Goal: Transaction & Acquisition: Purchase product/service

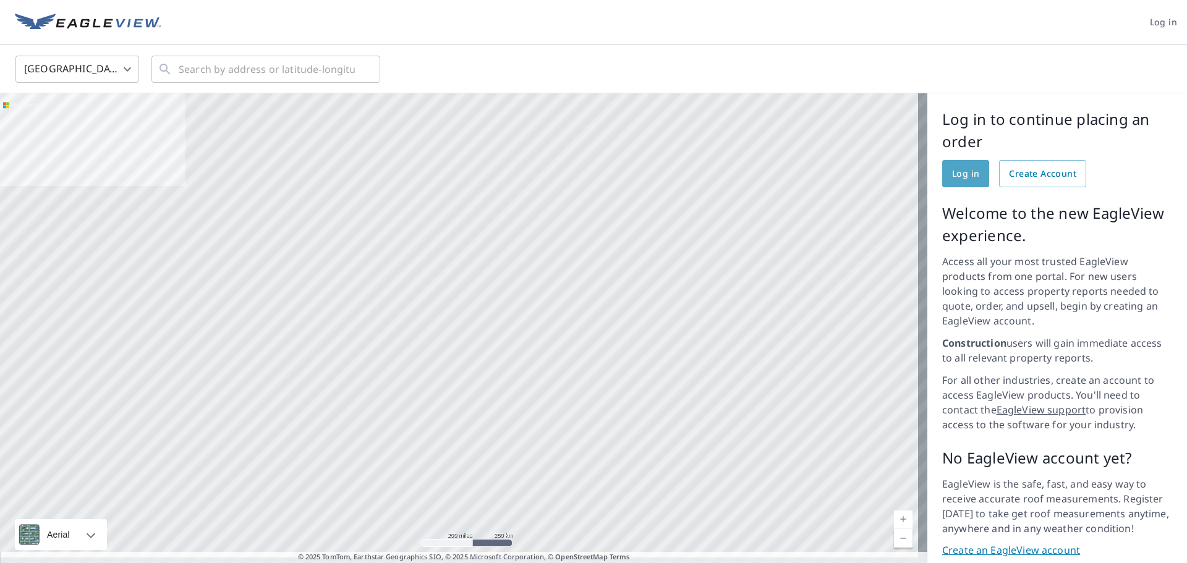
click at [960, 171] on span "Log in" at bounding box center [965, 173] width 27 height 15
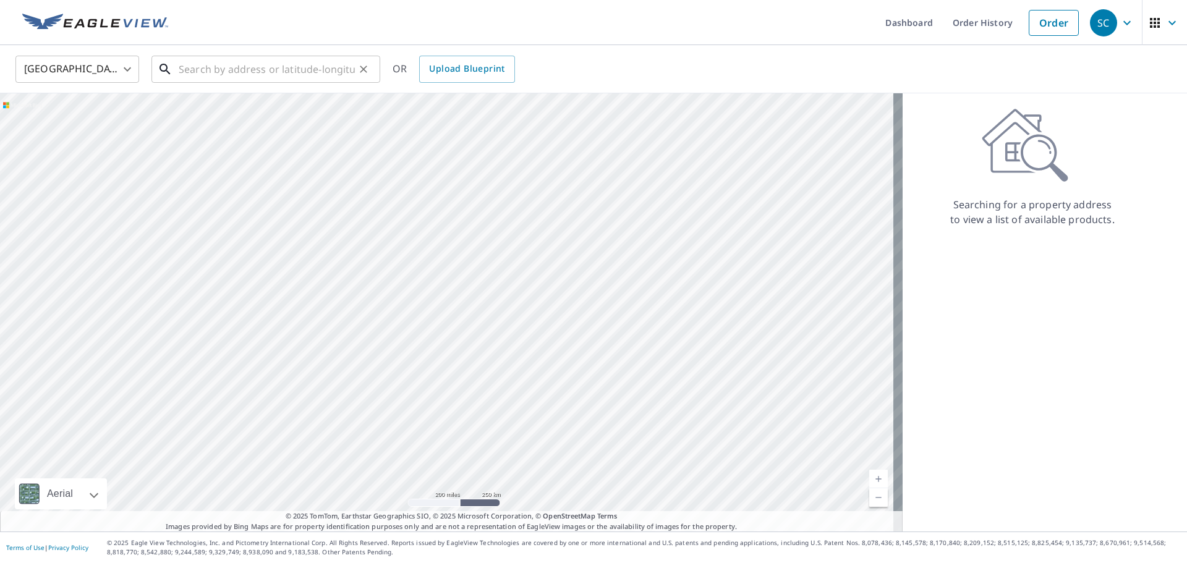
click at [256, 69] on input "text" at bounding box center [267, 69] width 176 height 35
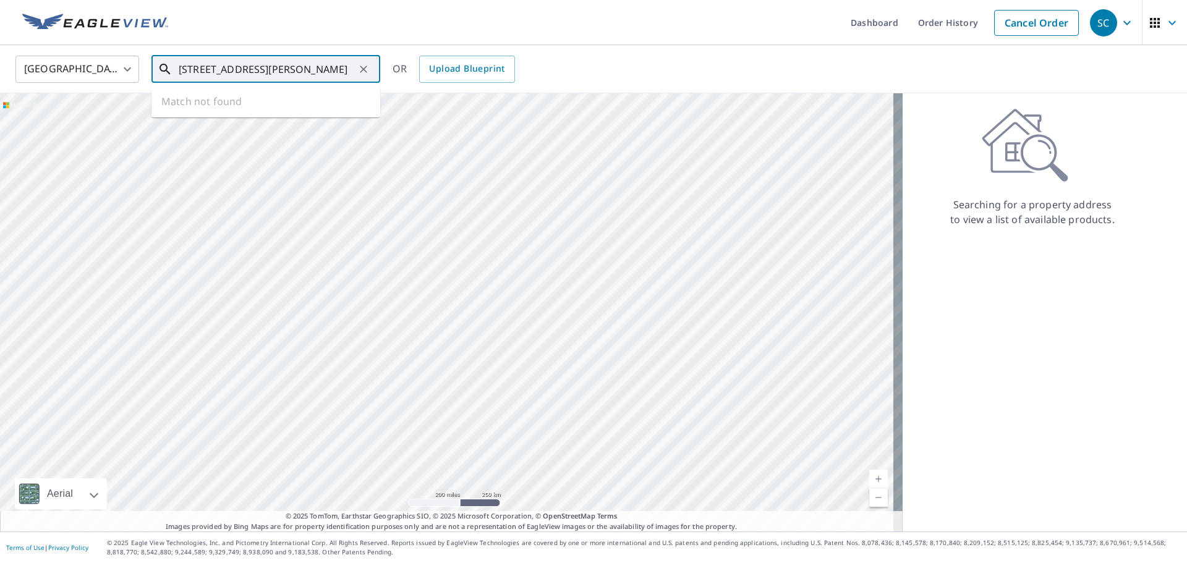
type input "[STREET_ADDRESS][PERSON_NAME]"
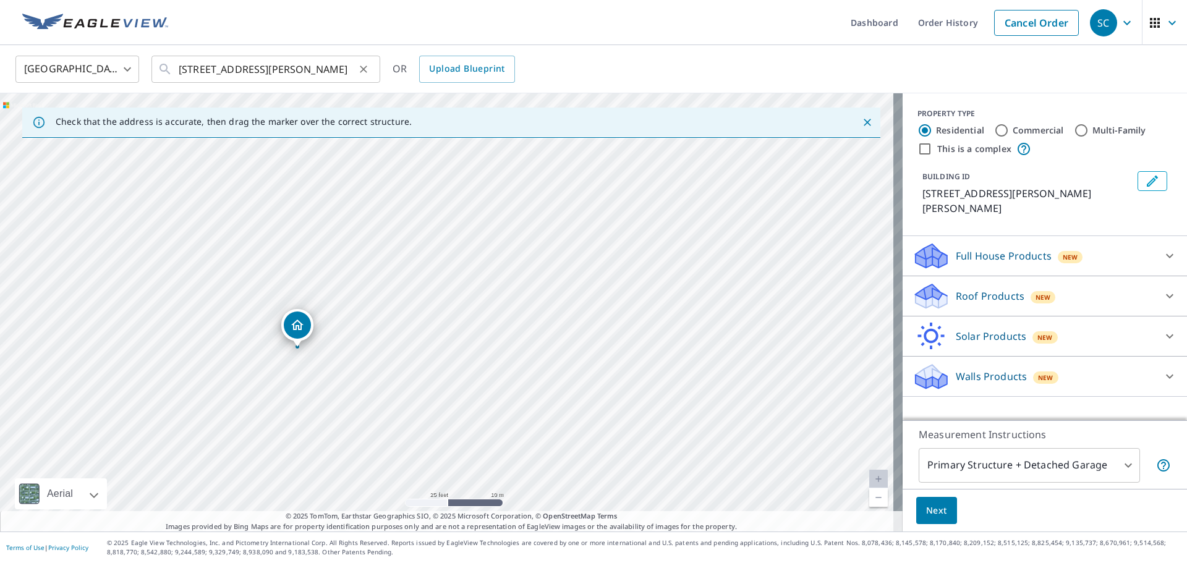
click at [359, 72] on icon "Clear" at bounding box center [363, 69] width 12 height 12
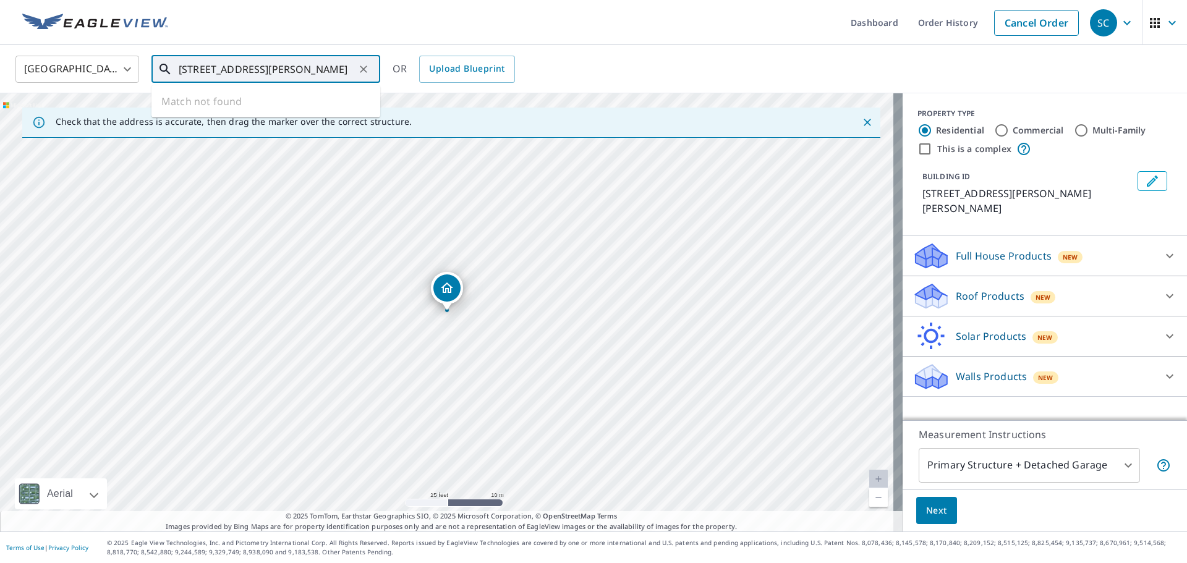
type input "[STREET_ADDRESS][PERSON_NAME]"
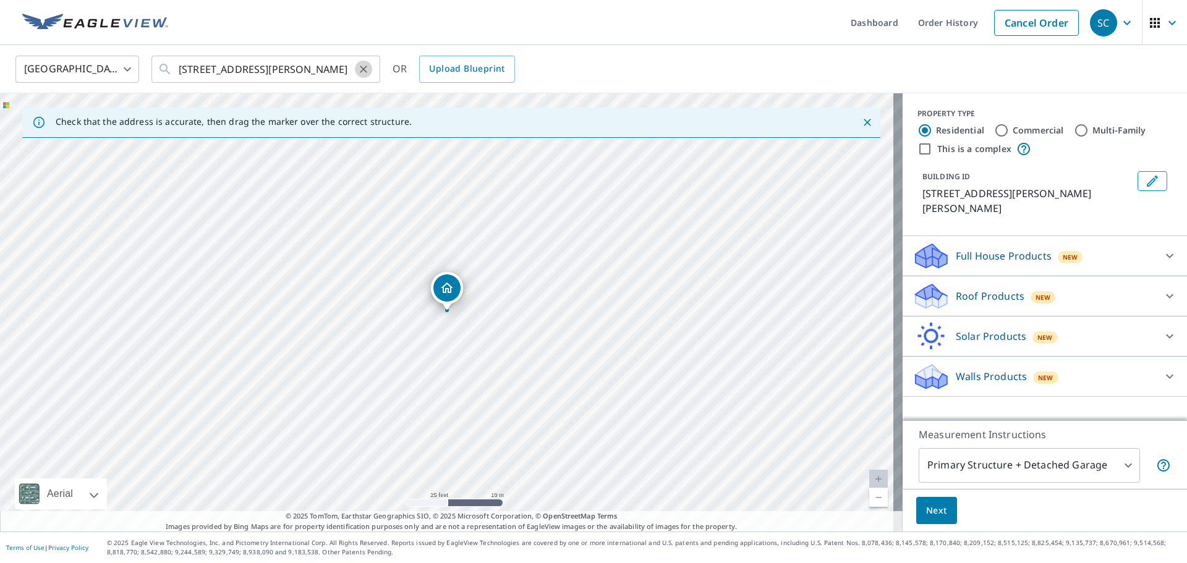
click at [362, 76] on button "Clear" at bounding box center [363, 69] width 17 height 17
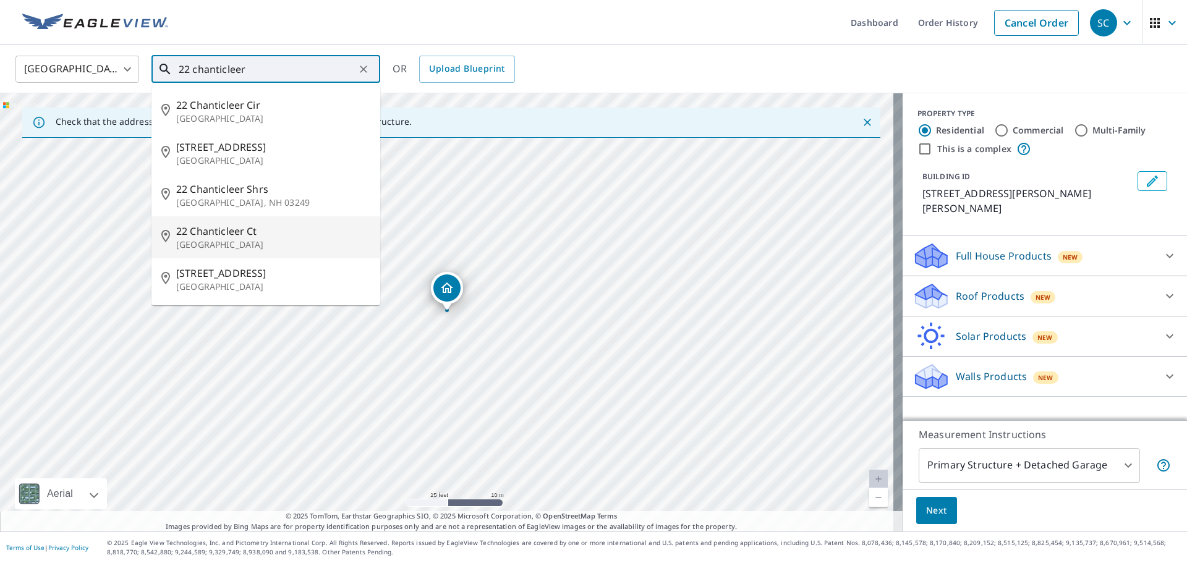
click at [231, 239] on p "[GEOGRAPHIC_DATA]" at bounding box center [273, 245] width 194 height 12
type input "[STREET_ADDRESS]"
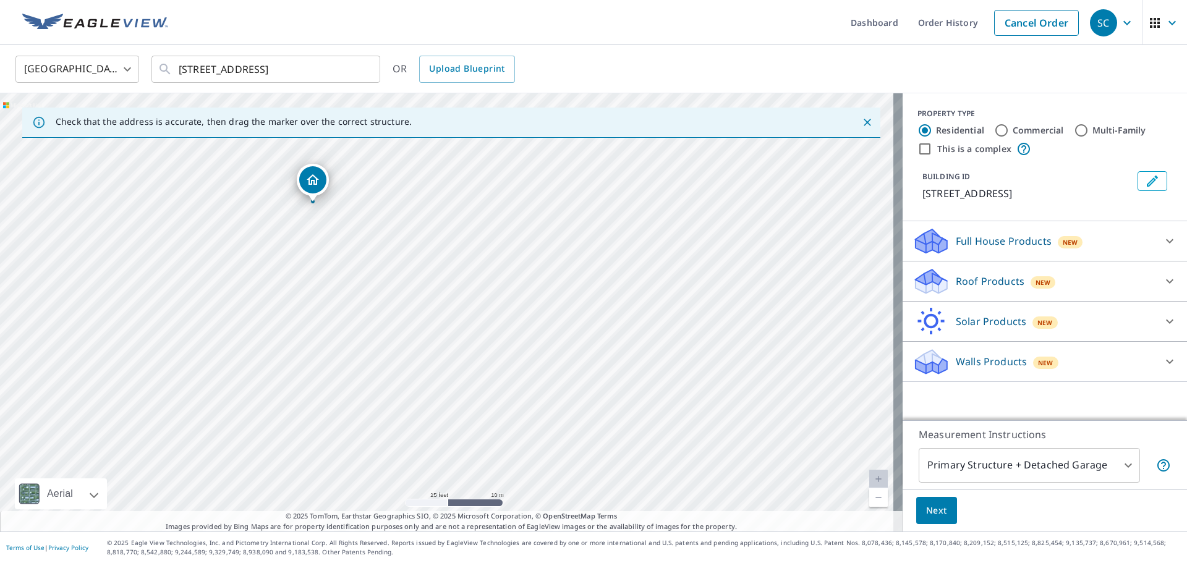
drag, startPoint x: 448, startPoint y: 294, endPoint x: 313, endPoint y: 185, distance: 172.8
click at [1162, 282] on icon at bounding box center [1169, 281] width 15 height 15
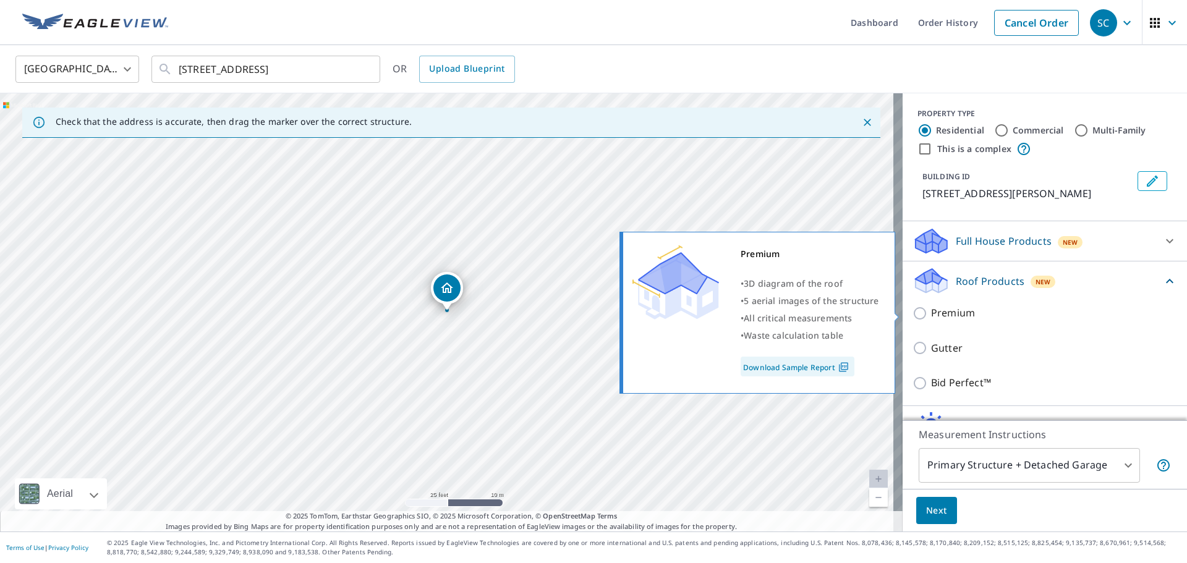
click at [913, 312] on input "Premium" at bounding box center [922, 313] width 19 height 15
checkbox input "true"
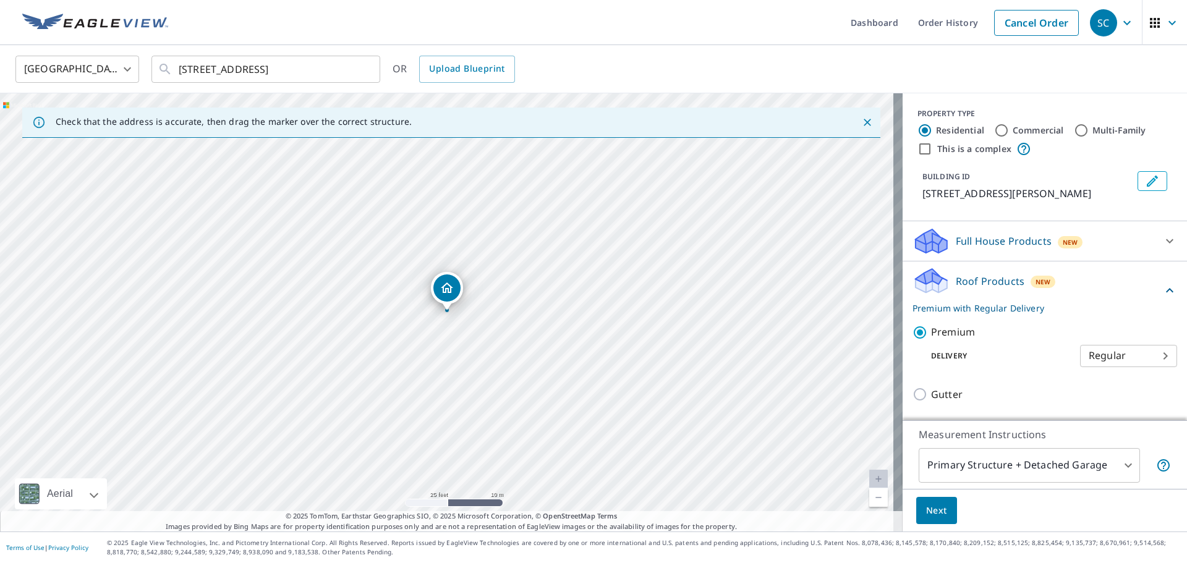
click at [932, 508] on span "Next" at bounding box center [936, 510] width 21 height 15
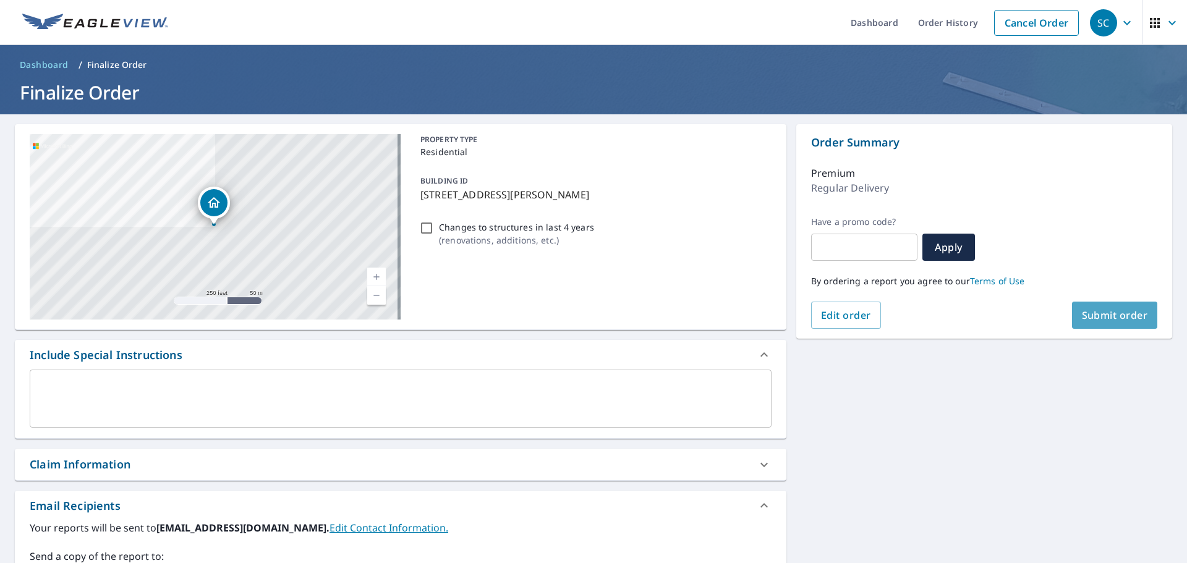
click at [1123, 310] on span "Submit order" at bounding box center [1115, 316] width 66 height 14
